Goal: Find specific page/section: Find specific page/section

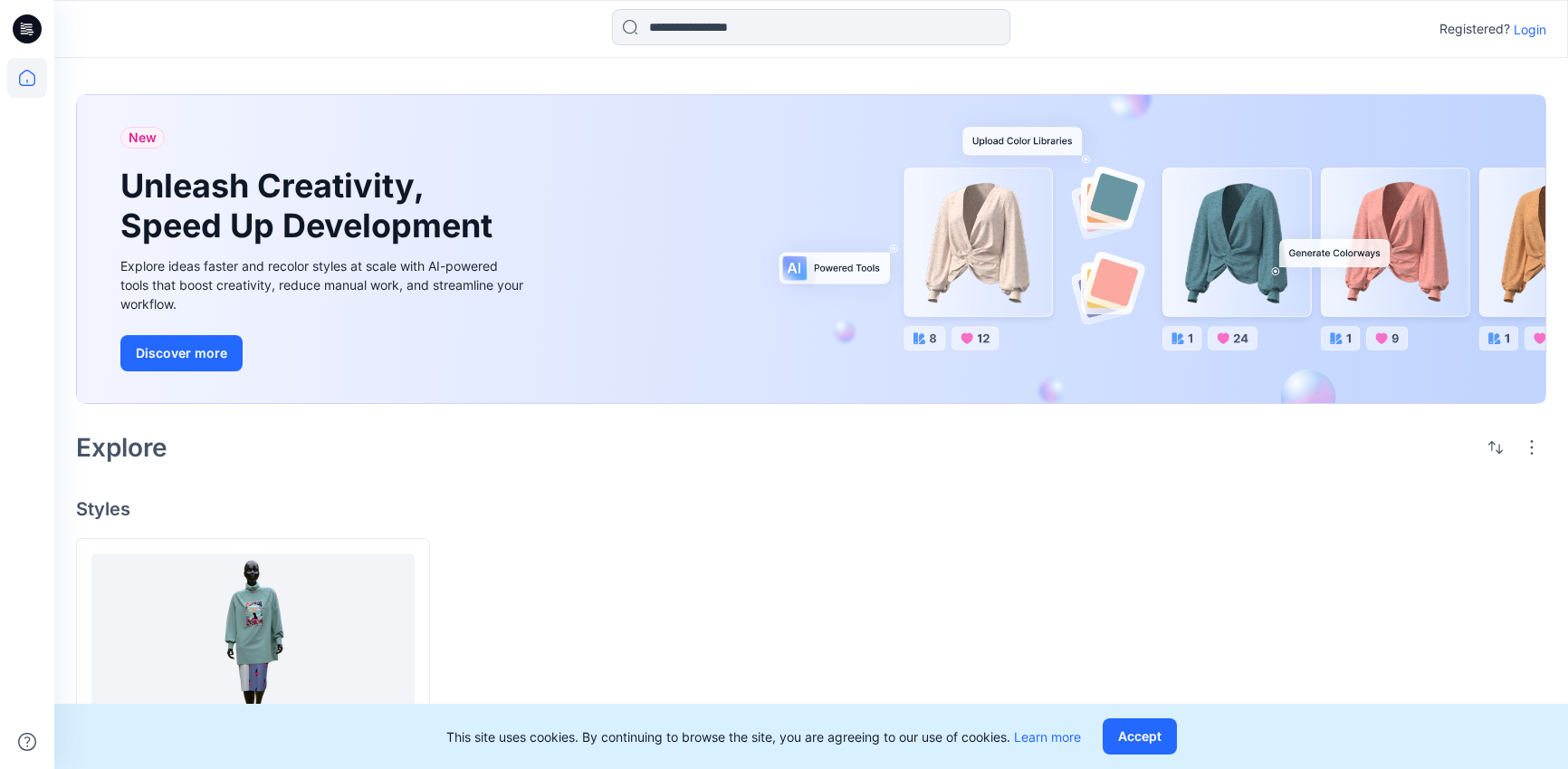
scroll to position [126, 0]
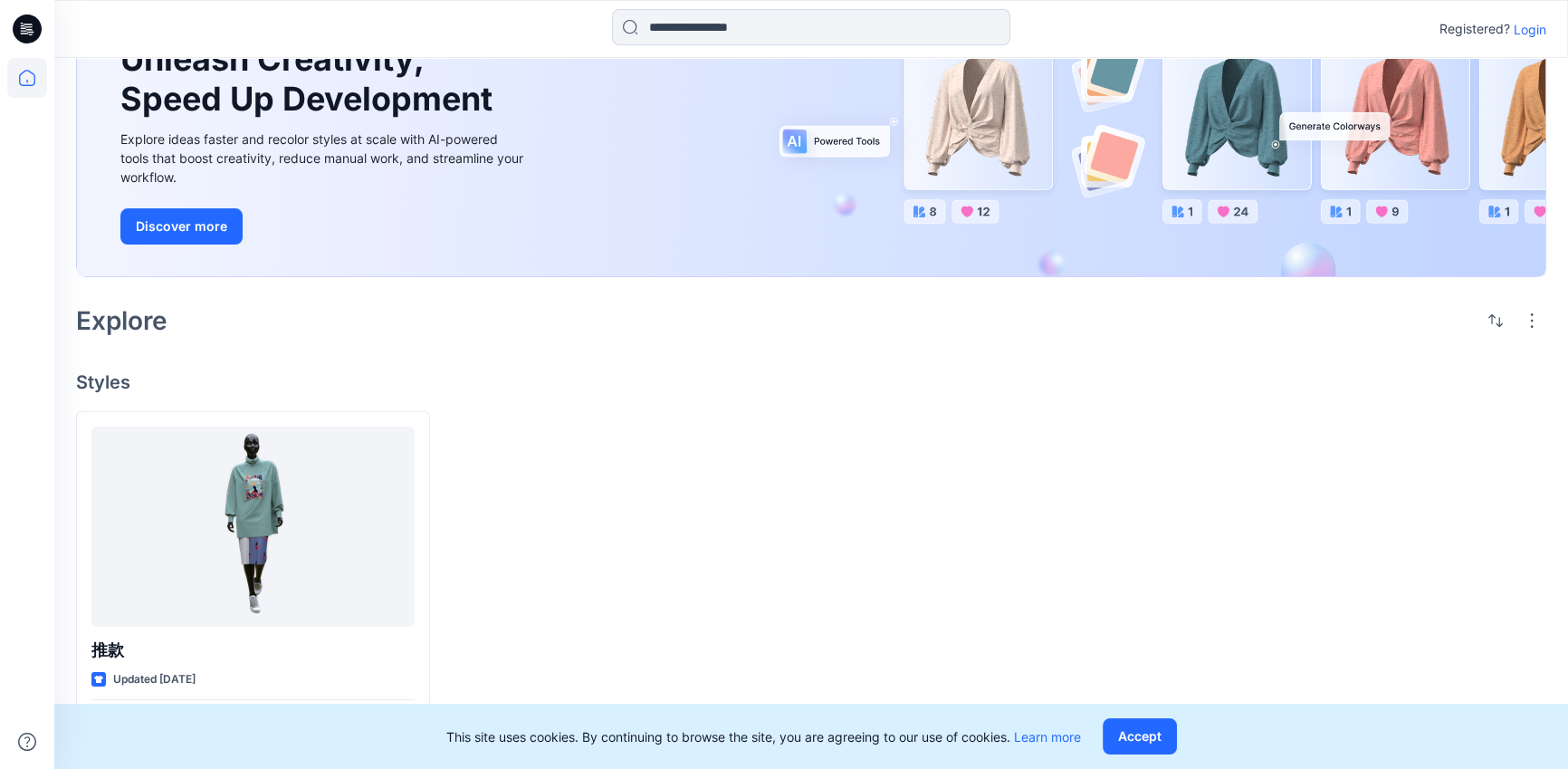
click at [1520, 35] on p "Login" at bounding box center [1530, 29] width 33 height 19
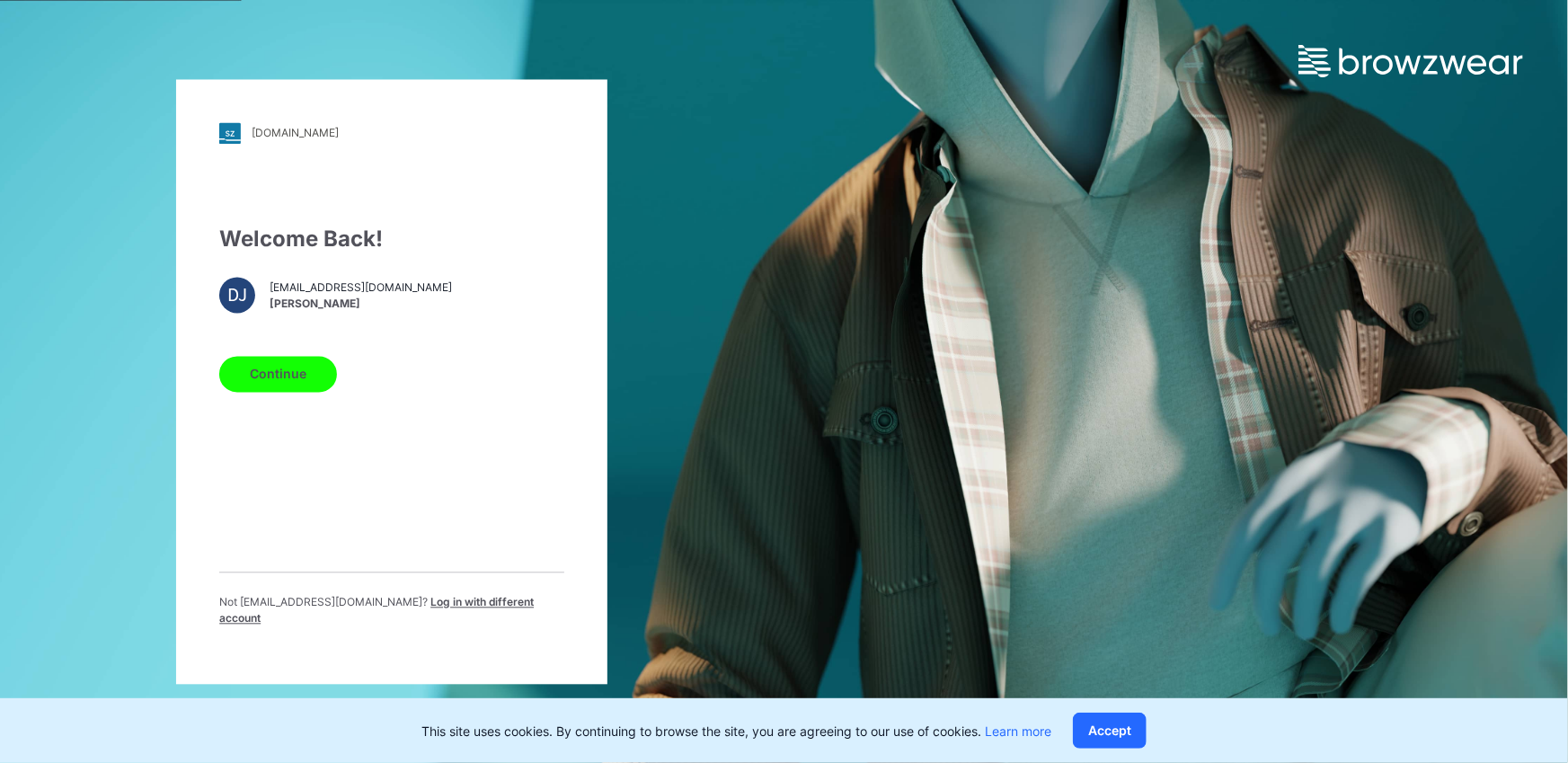
click at [331, 388] on button "Continue" at bounding box center [278, 373] width 118 height 36
click at [273, 384] on button "Continue" at bounding box center [278, 373] width 118 height 36
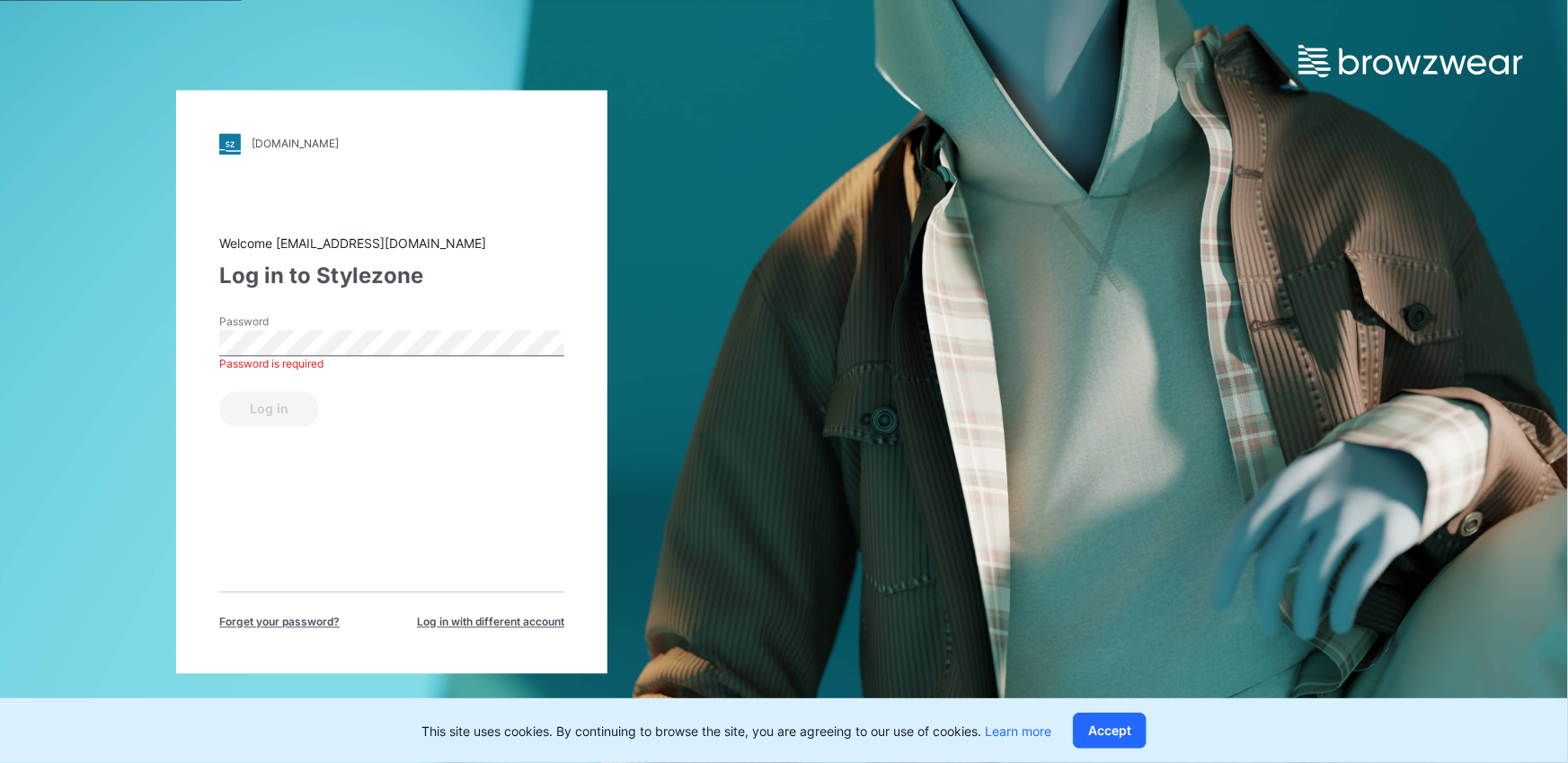
click at [436, 393] on div "Log in" at bounding box center [392, 405] width 345 height 43
click at [271, 406] on button "Log in" at bounding box center [269, 408] width 100 height 36
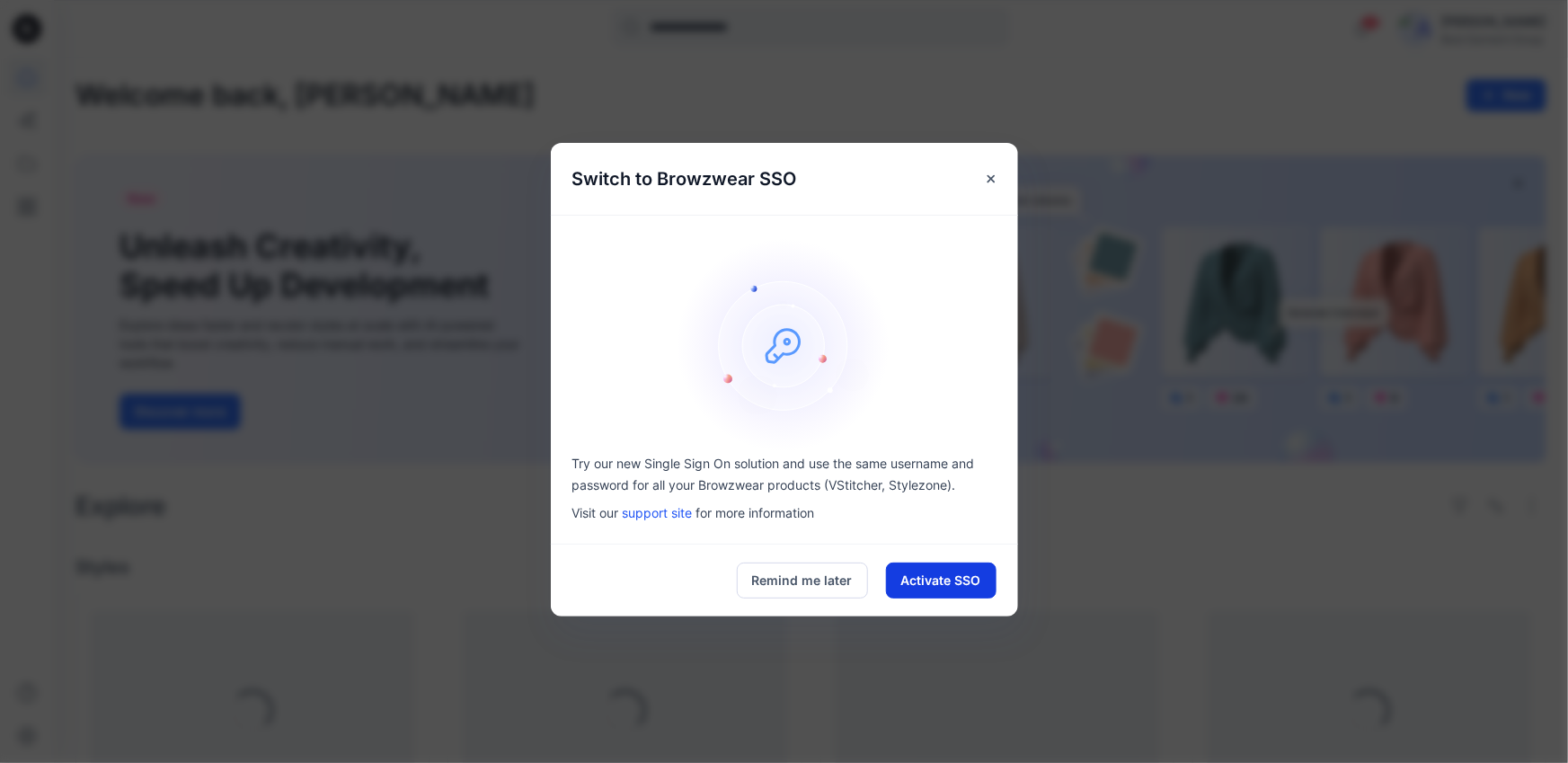
click at [927, 586] on button "Activate SSO" at bounding box center [941, 580] width 111 height 36
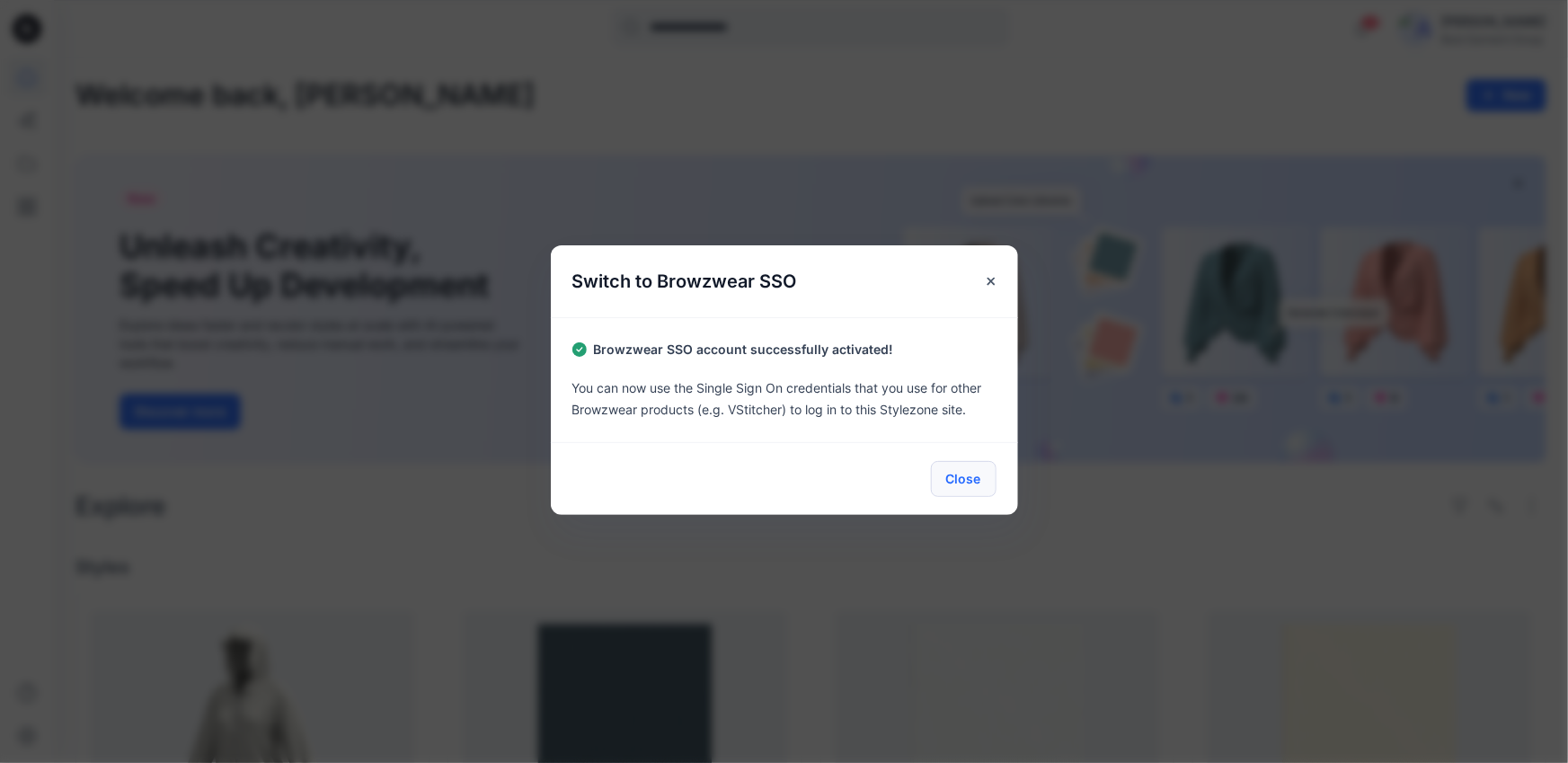
click at [974, 489] on button "Close" at bounding box center [963, 479] width 66 height 36
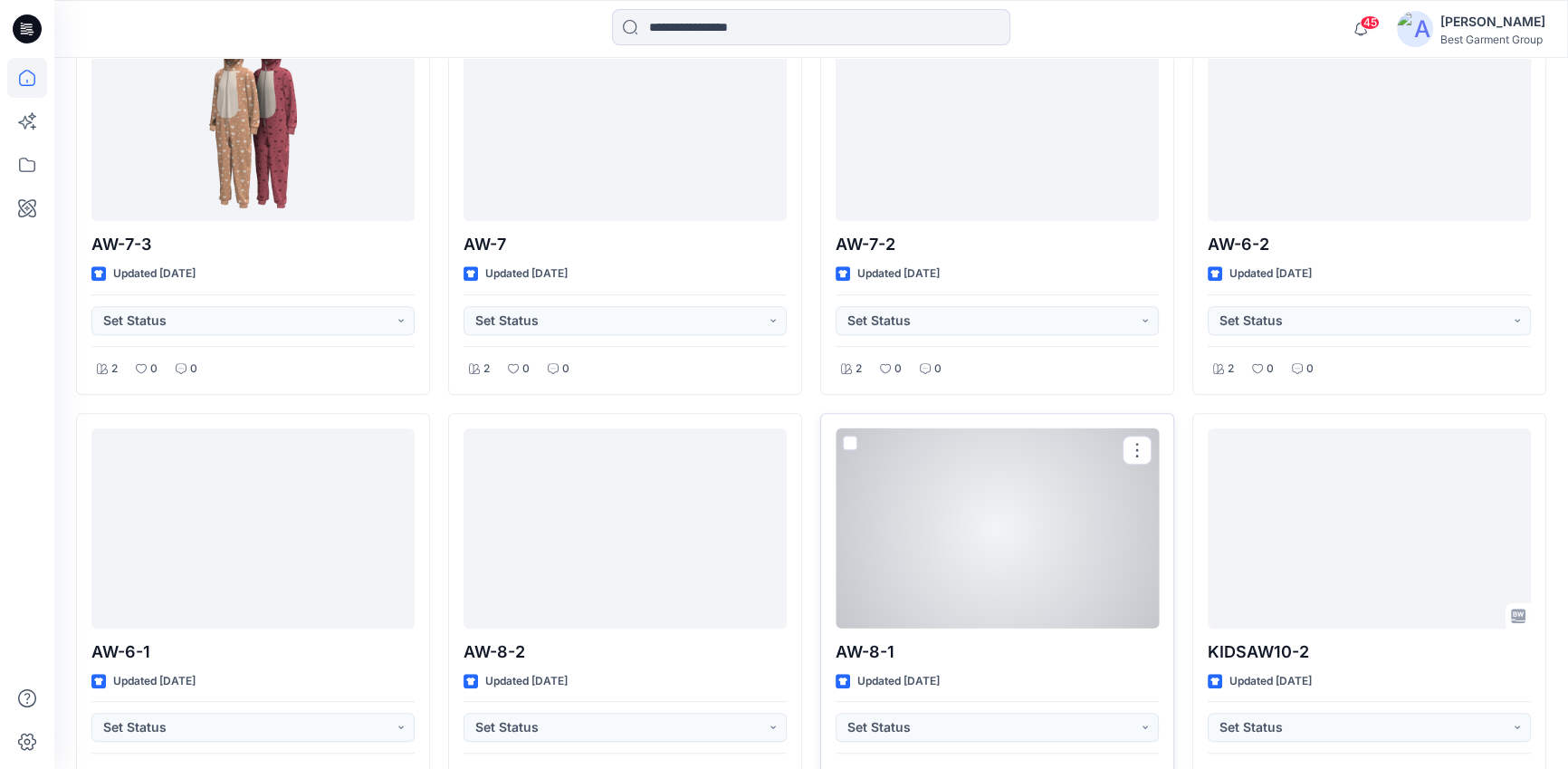
scroll to position [1120, 0]
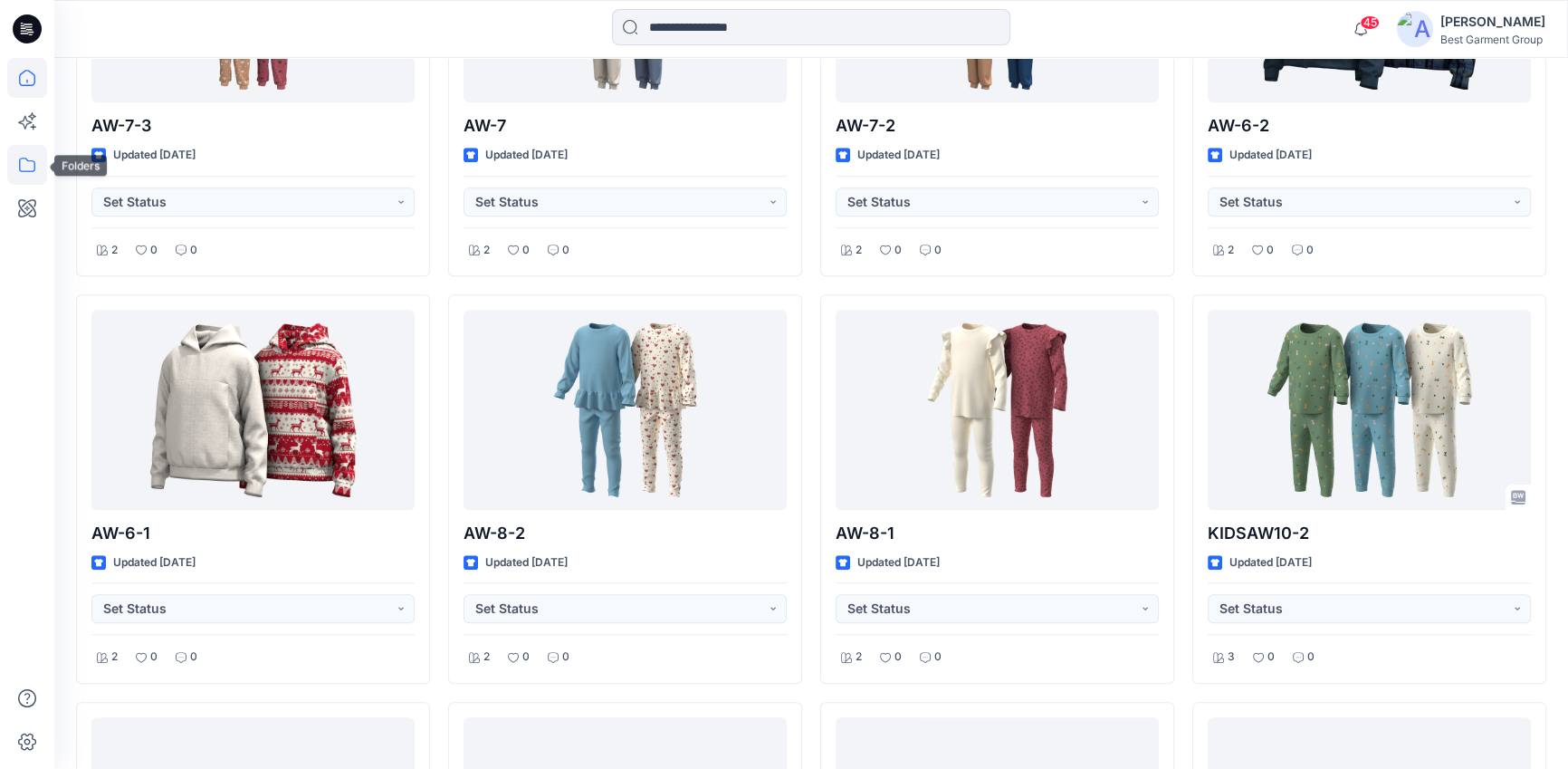
click at [38, 176] on icon at bounding box center [27, 165] width 39 height 39
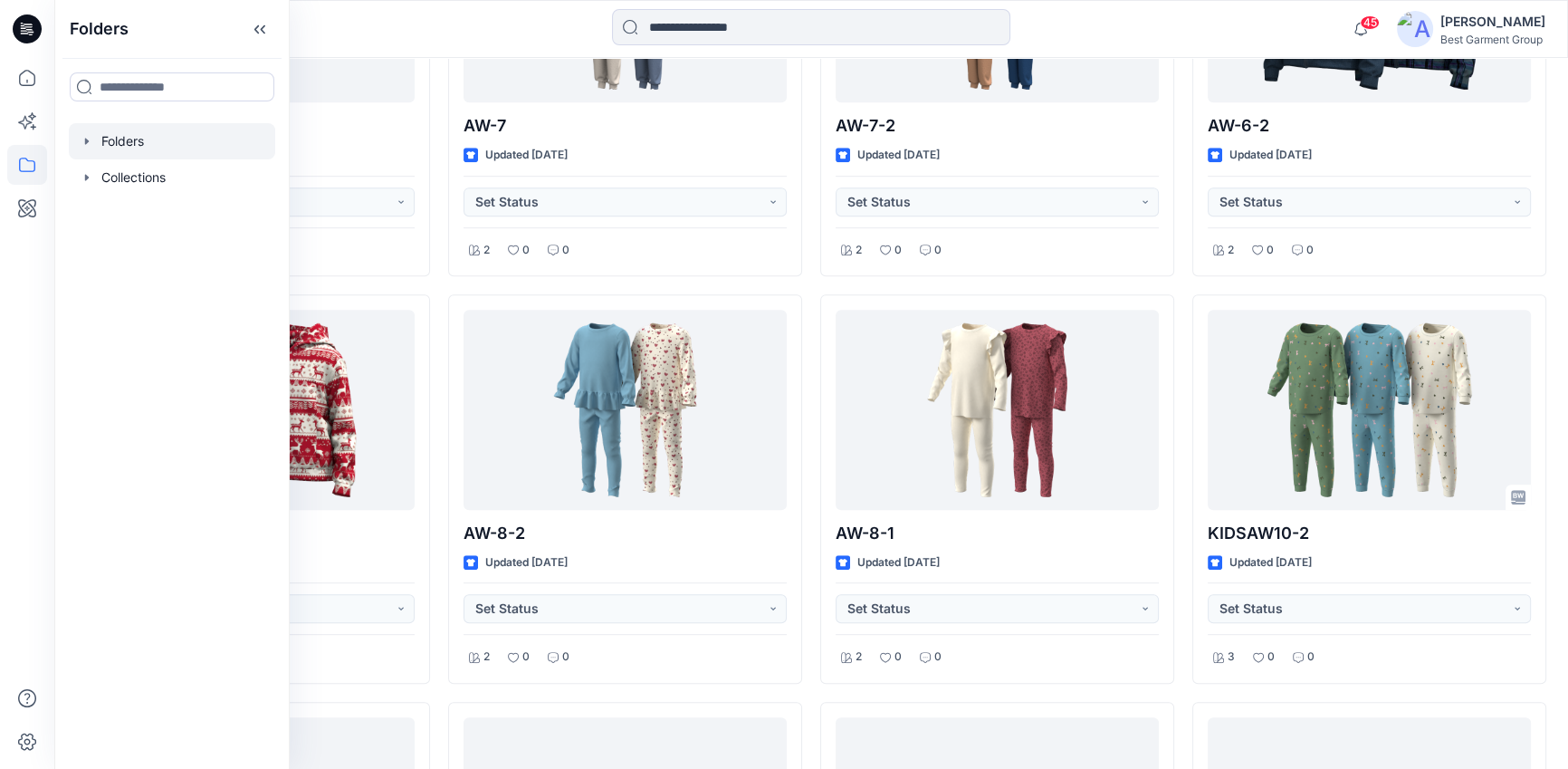
click at [176, 151] on div at bounding box center [172, 141] width 206 height 37
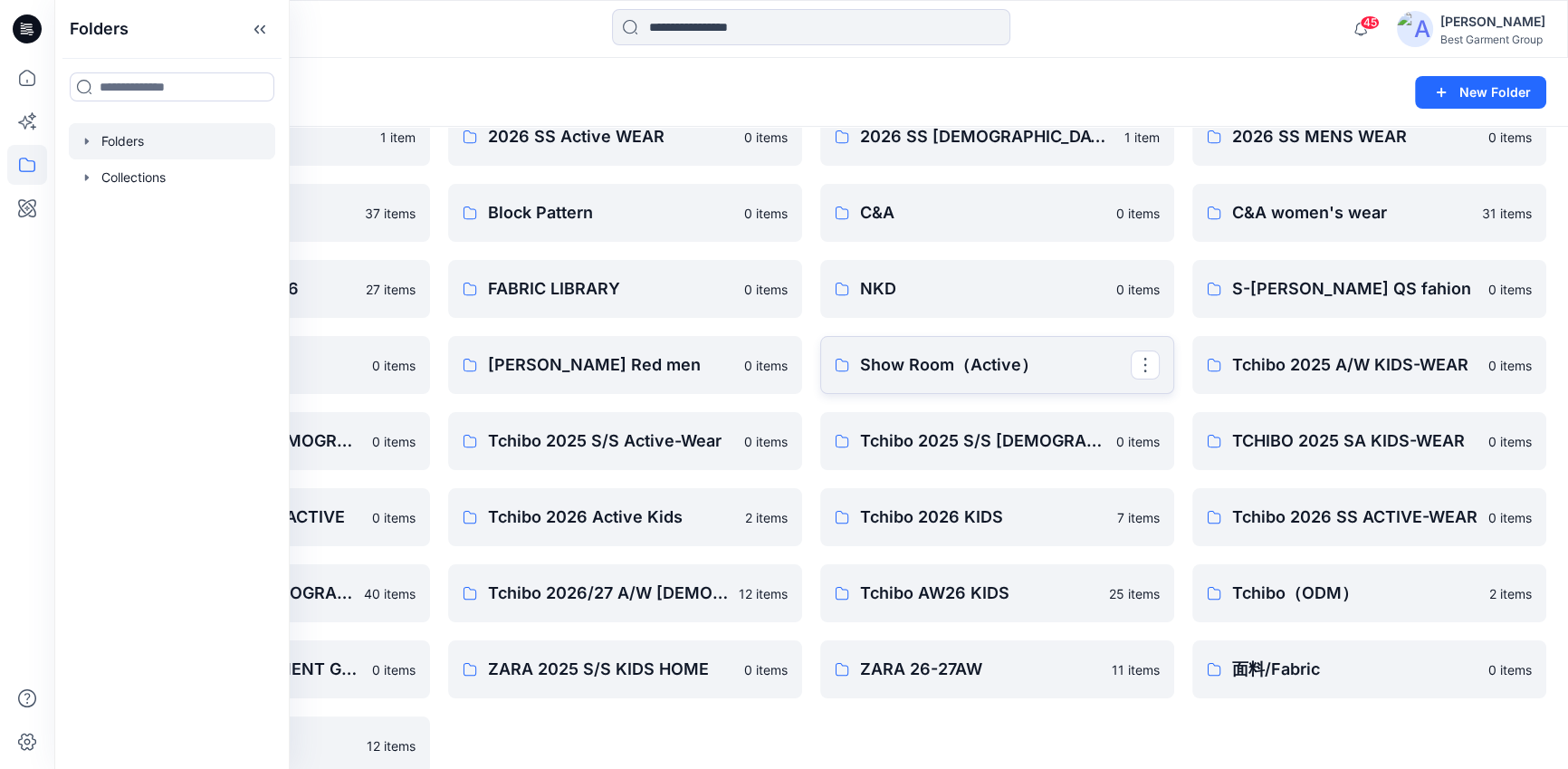
scroll to position [117, 0]
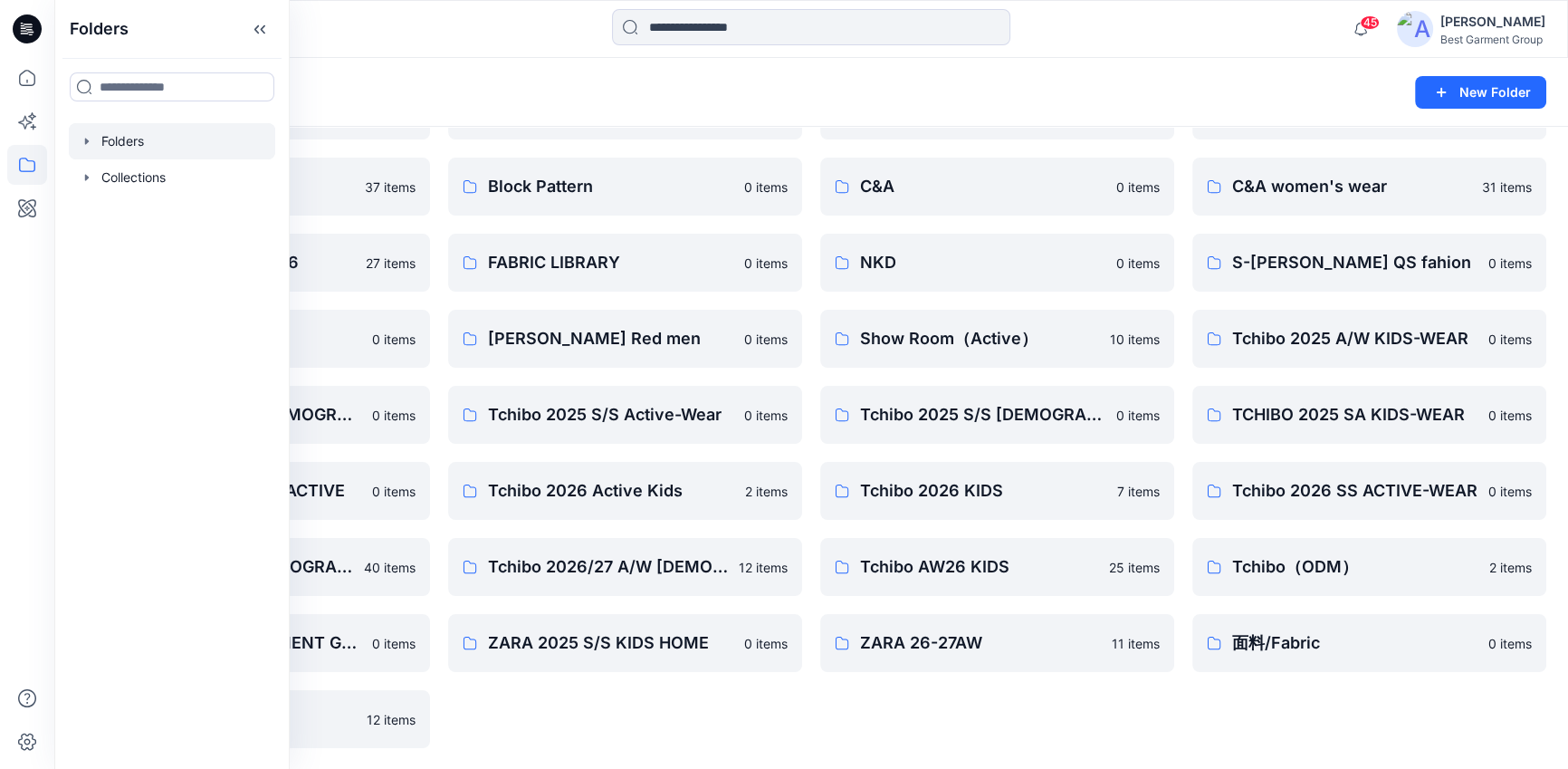
click at [788, 707] on div "2026 SS Active WEAR 0 items Block Pattern 0 items FABRIC LIBRARY 0 items [PERSO…" at bounding box center [625, 415] width 354 height 666
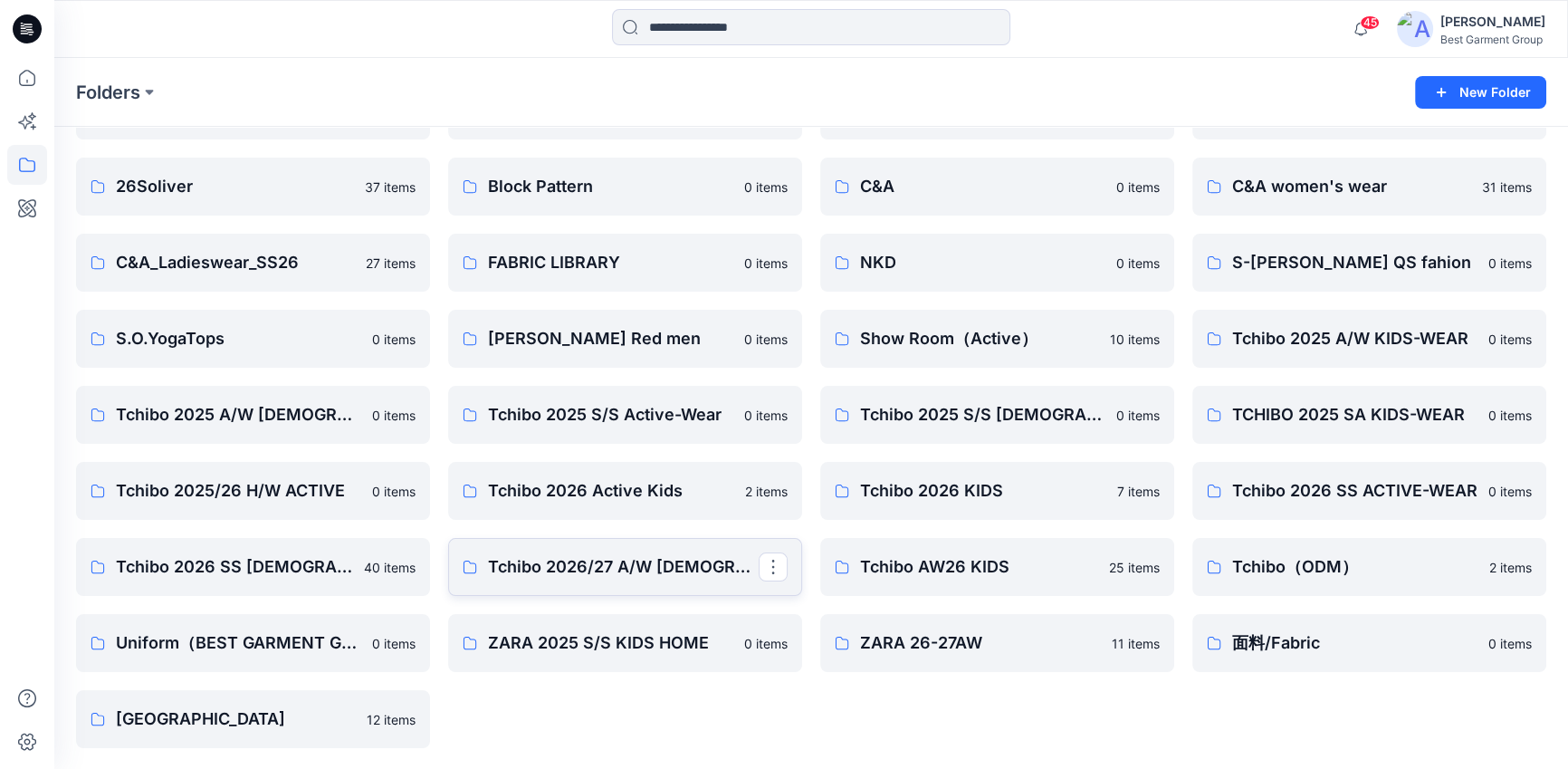
click at [686, 584] on link "Tchibo 2026/27 A/W [DEMOGRAPHIC_DATA]-WEAR" at bounding box center [625, 567] width 354 height 58
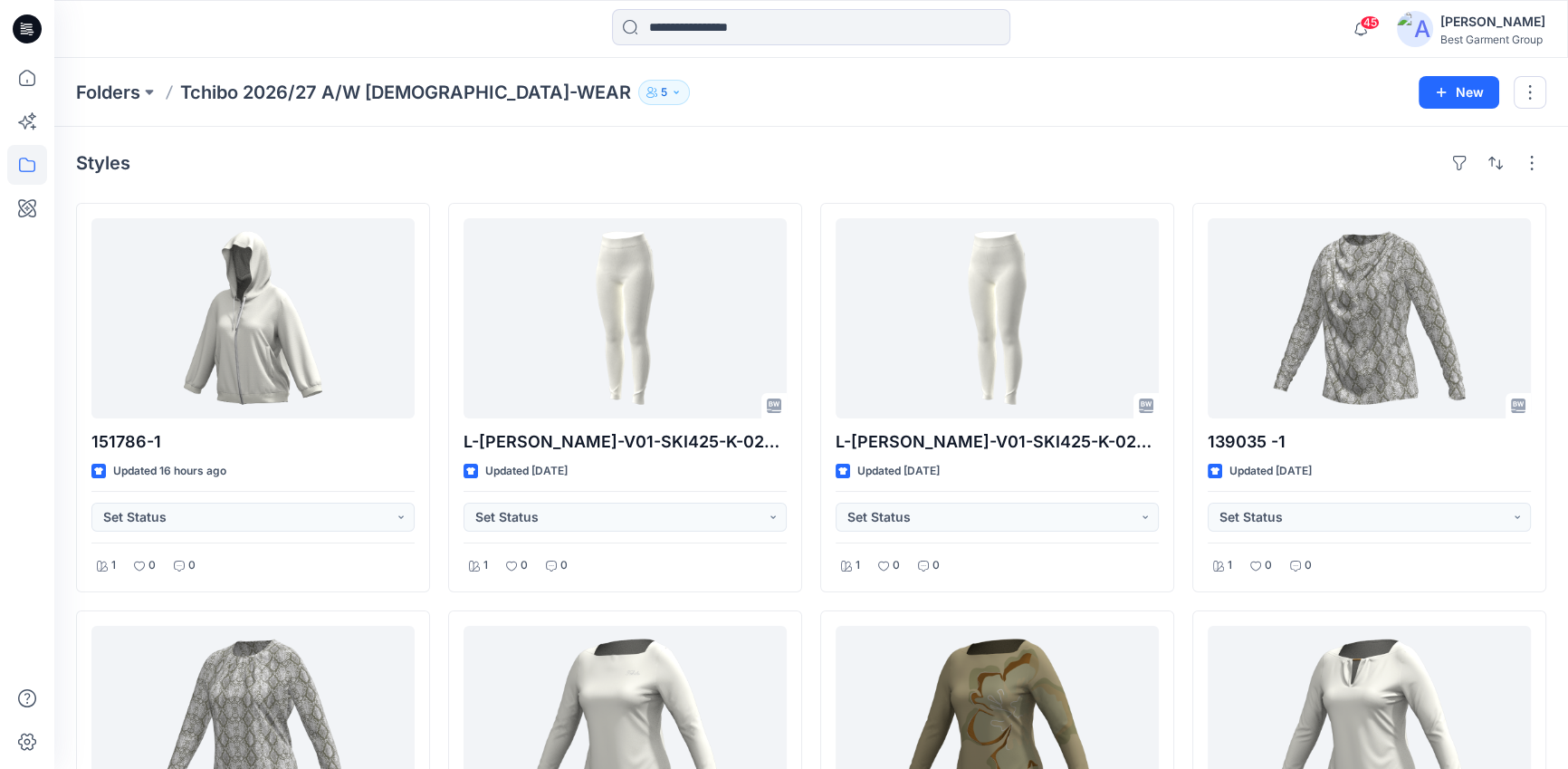
scroll to position [117, 0]
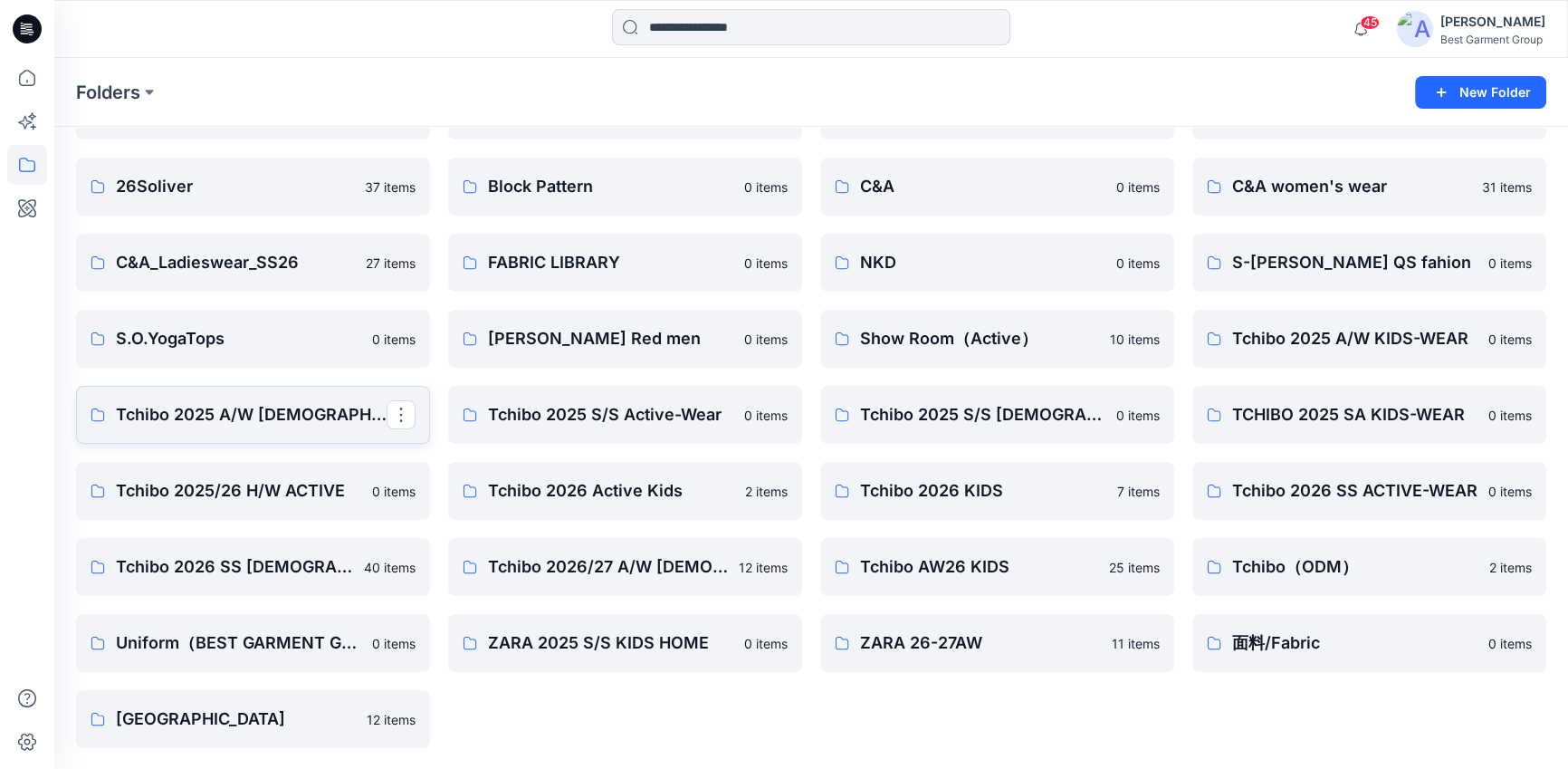
click at [331, 424] on p "Tchibo 2025 A/W [DEMOGRAPHIC_DATA]-WEAR" at bounding box center [251, 415] width 270 height 26
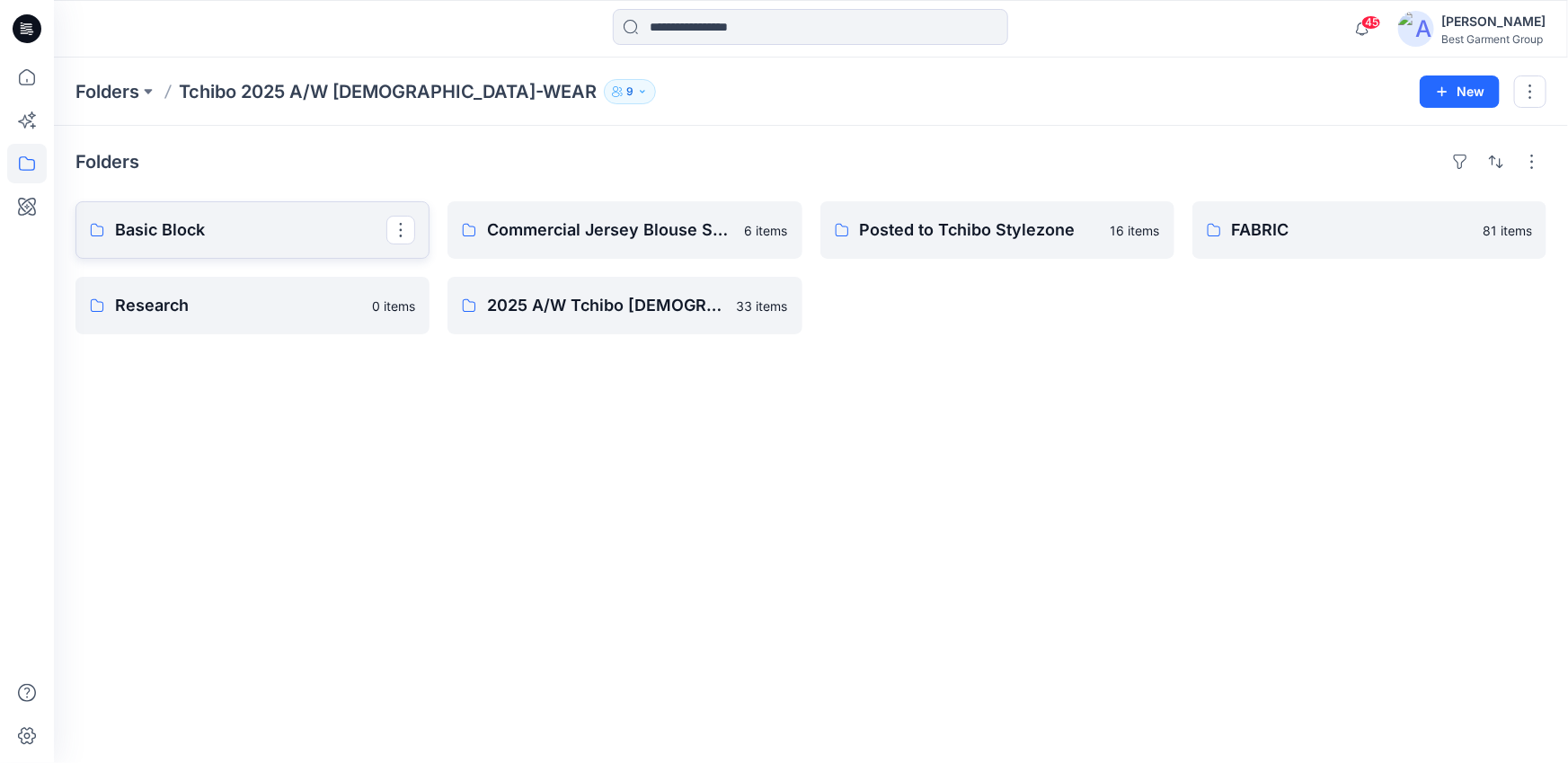
click at [316, 227] on p "Basic Block" at bounding box center [250, 230] width 271 height 25
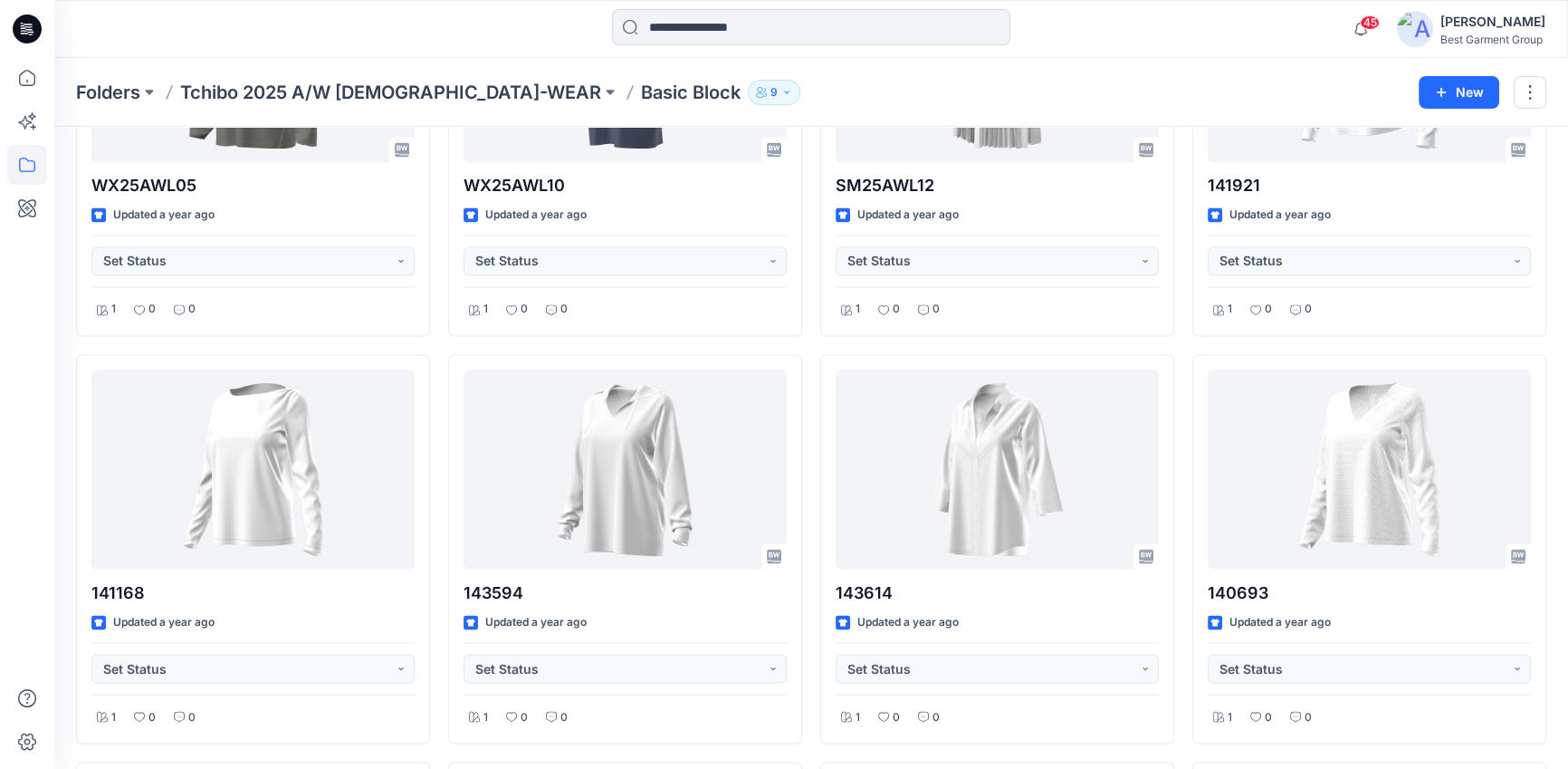
scroll to position [3920, 0]
click at [113, 93] on p "Folders" at bounding box center [108, 93] width 64 height 26
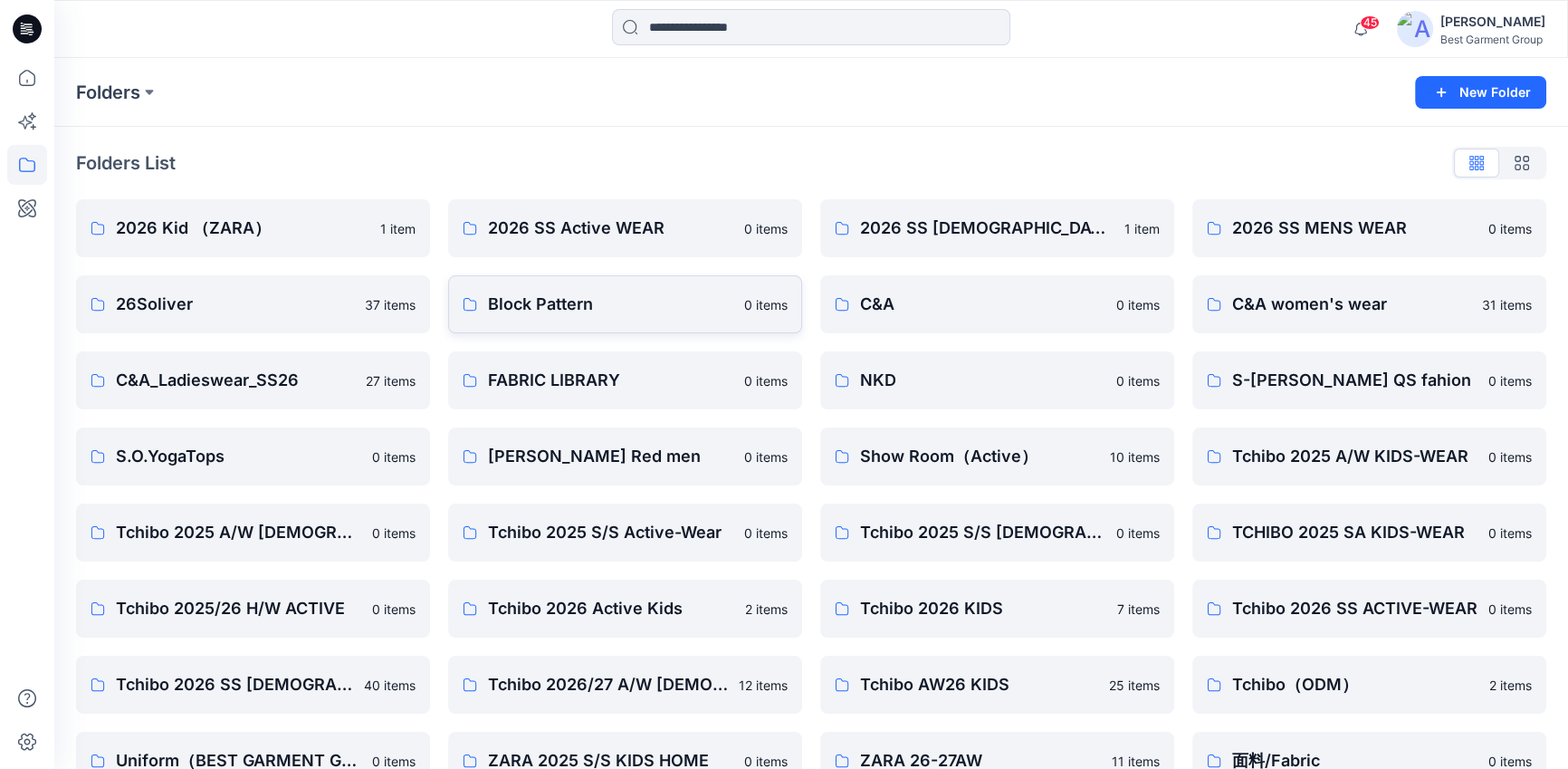
click at [554, 306] on p "Block Pattern" at bounding box center [610, 304] width 246 height 26
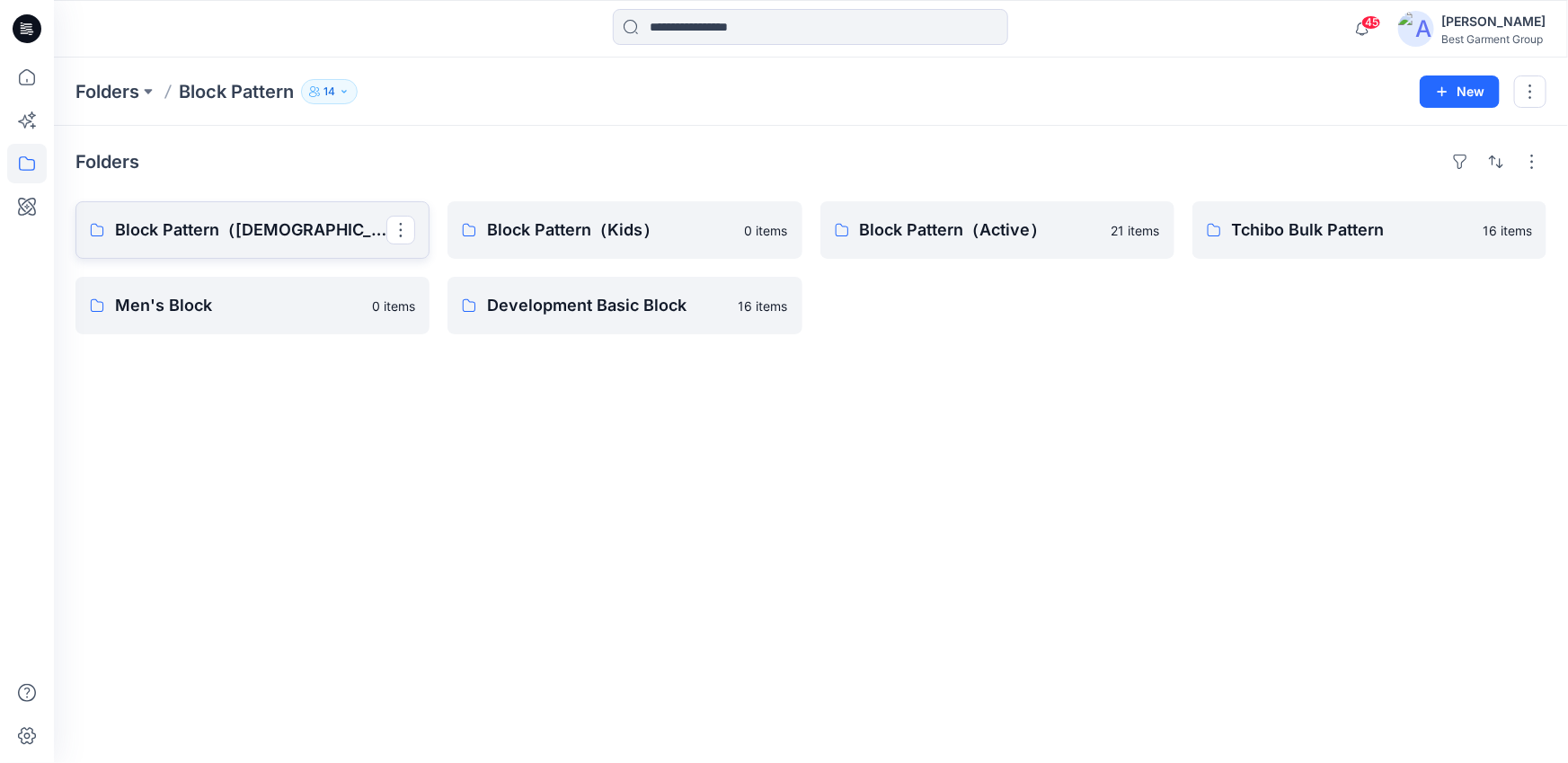
click at [272, 226] on p "Block Pattern（[DEMOGRAPHIC_DATA]）" at bounding box center [250, 230] width 271 height 25
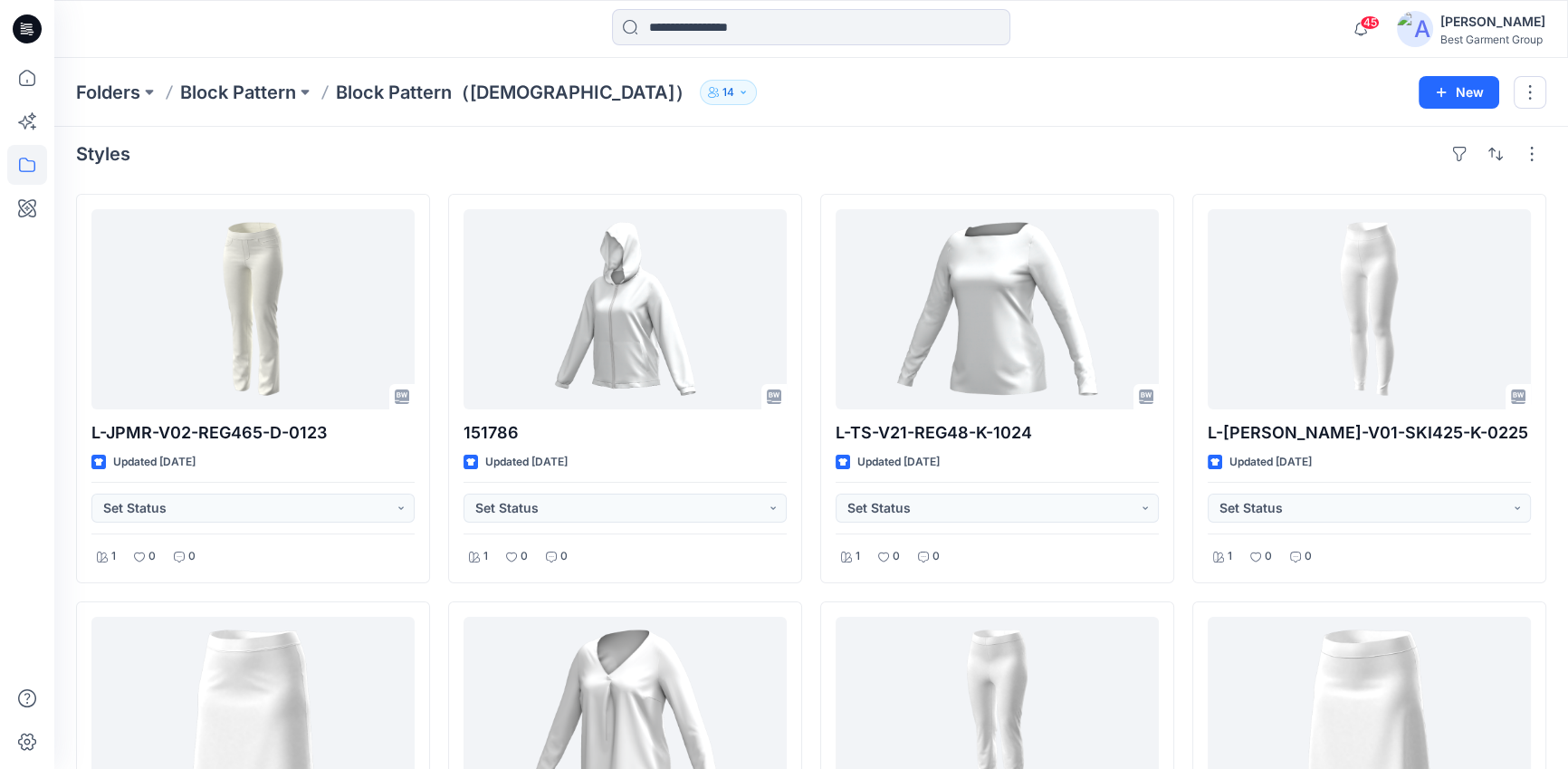
scroll to position [20, 0]
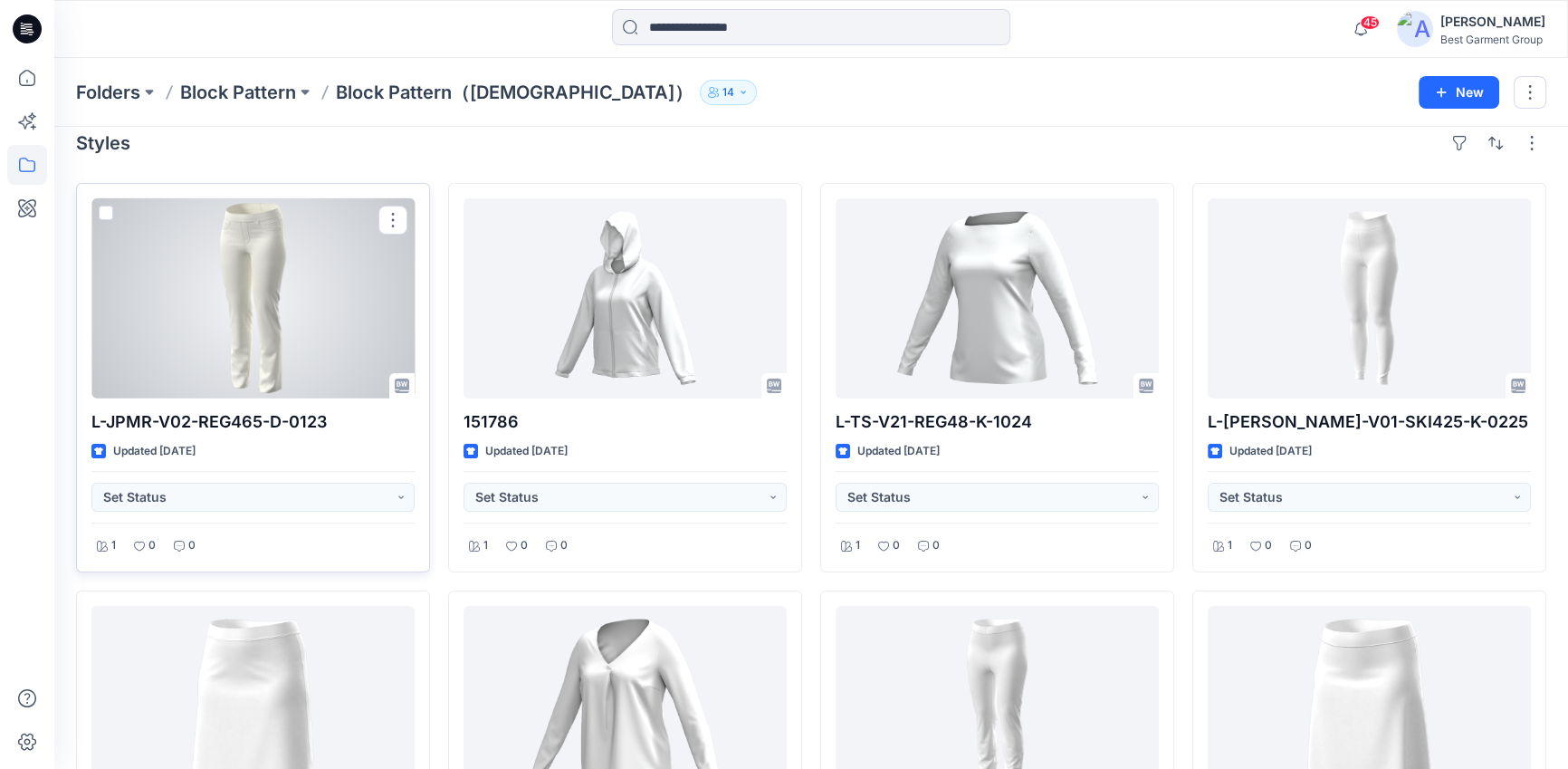
click at [231, 343] on div at bounding box center [254, 298] width 324 height 200
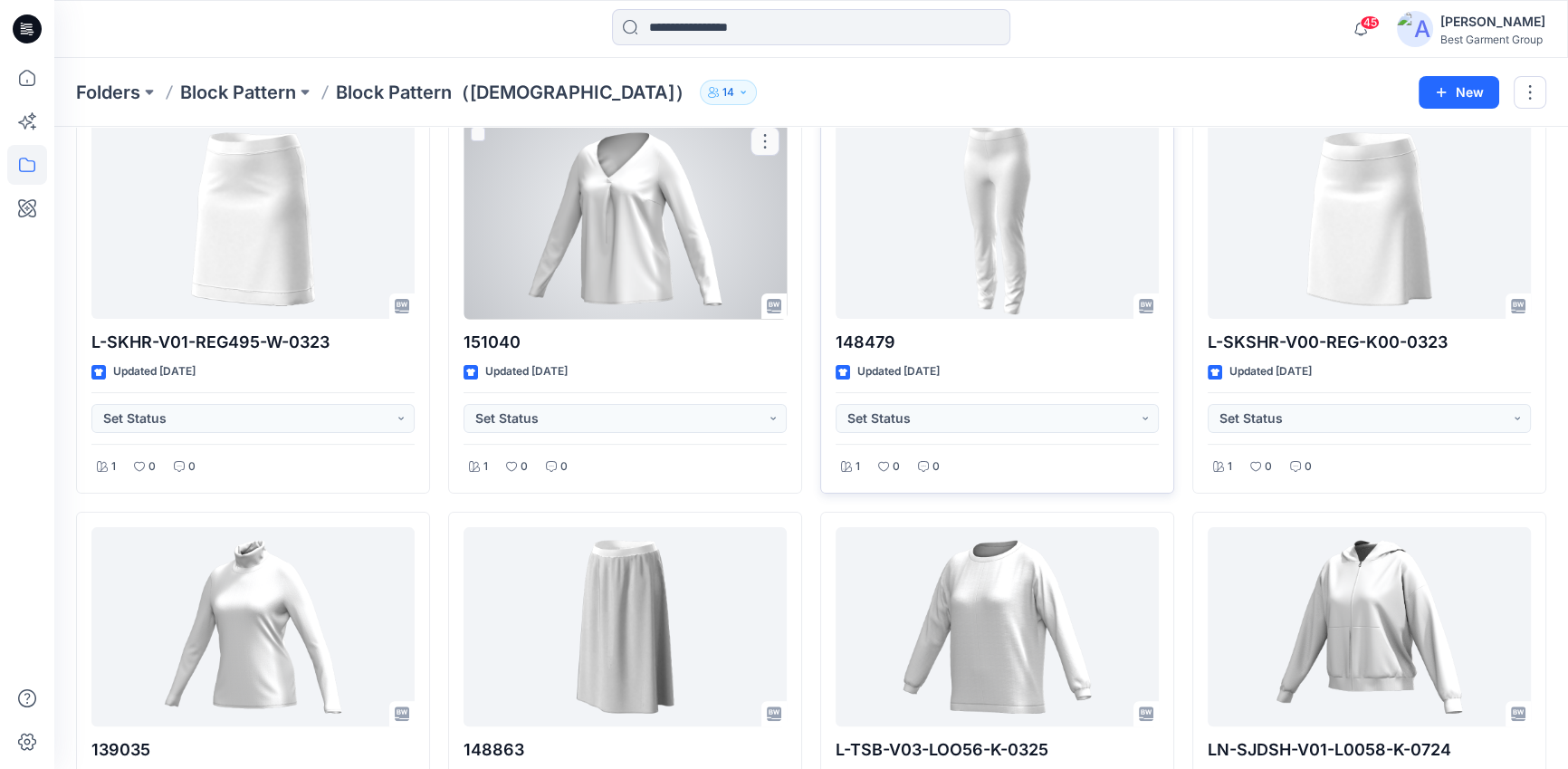
scroll to position [502, 0]
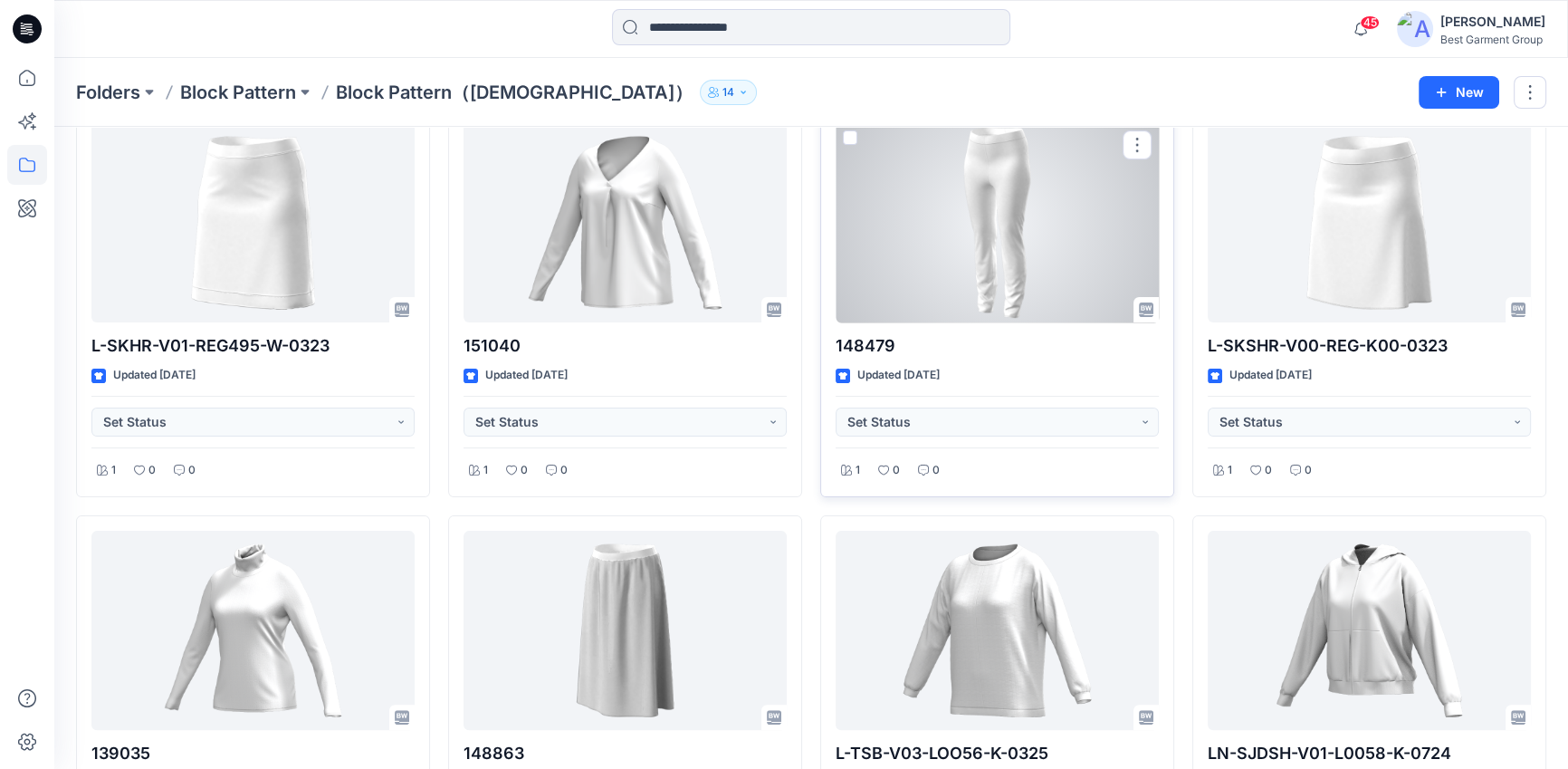
click at [1014, 260] on div at bounding box center [998, 223] width 324 height 200
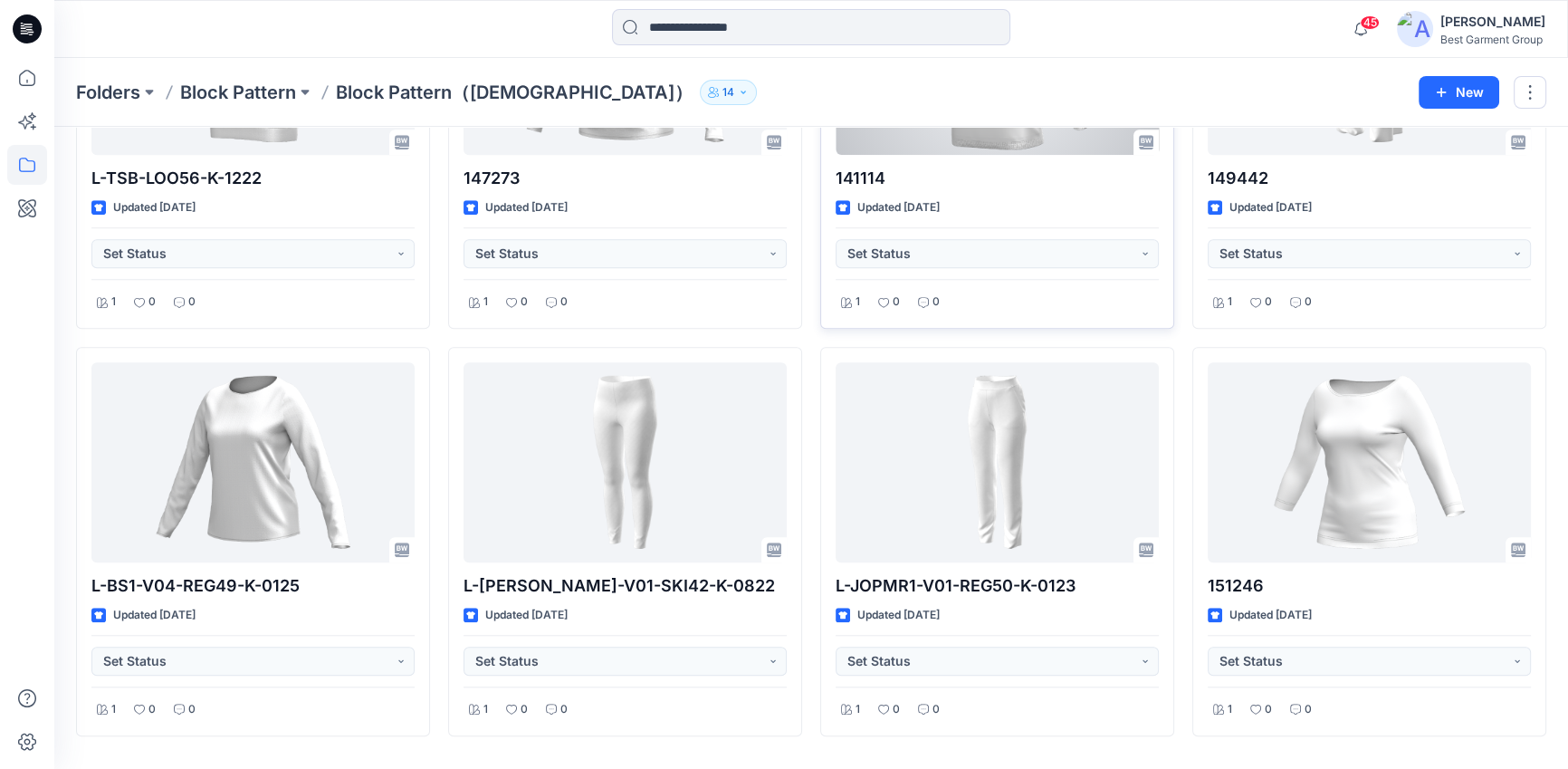
scroll to position [1945, 0]
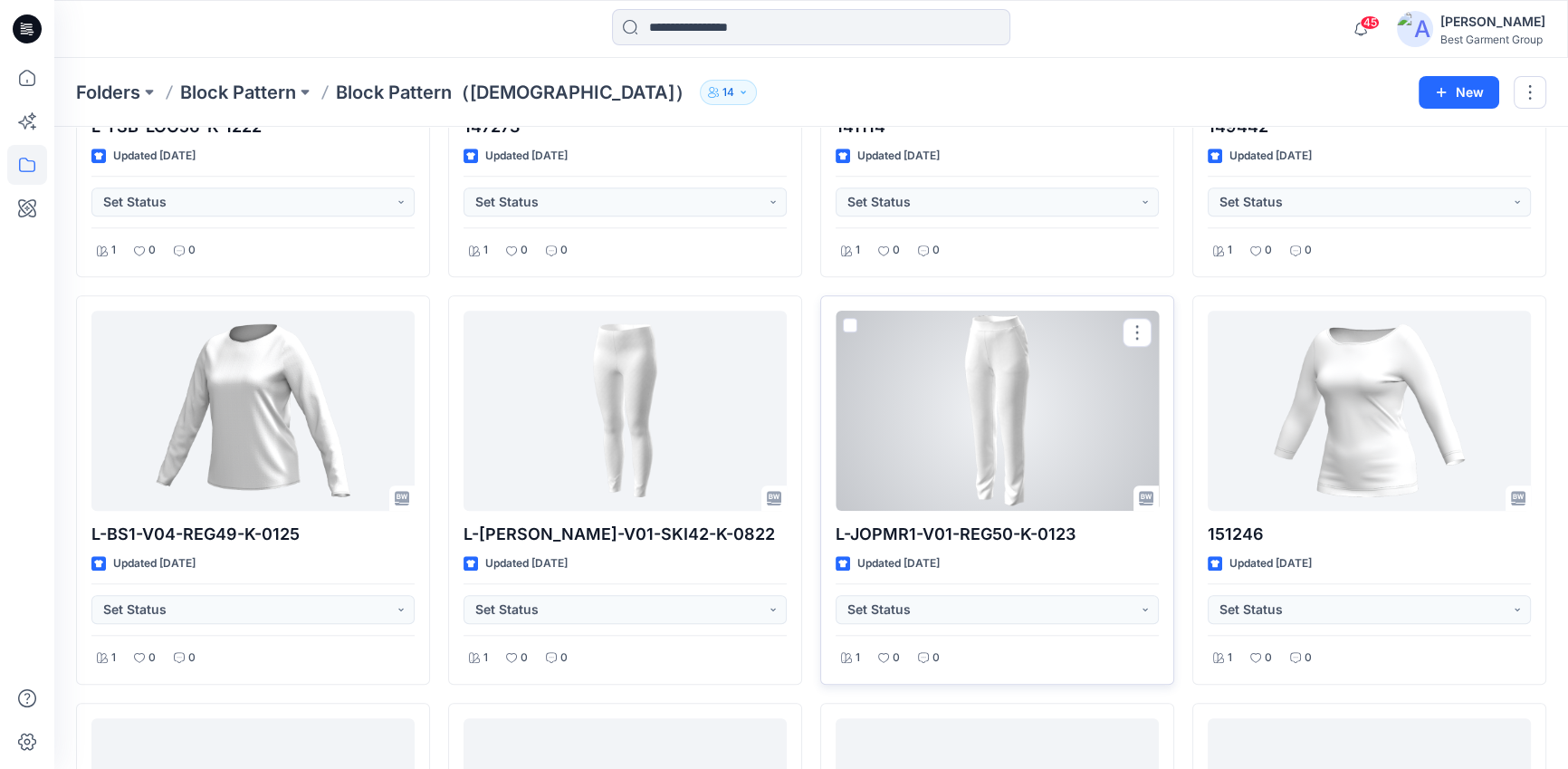
click at [1142, 387] on div at bounding box center [998, 411] width 324 height 200
